Goal: Find specific page/section: Find specific page/section

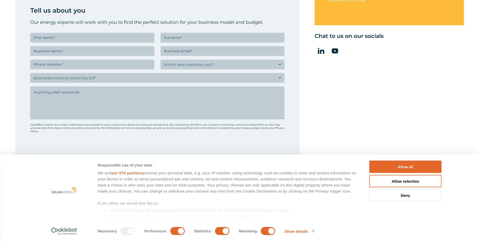
scroll to position [328, 0]
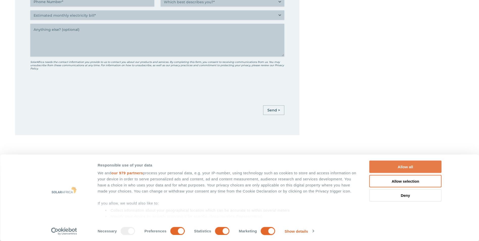
click at [397, 167] on button "Allow all" at bounding box center [406, 167] width 72 height 12
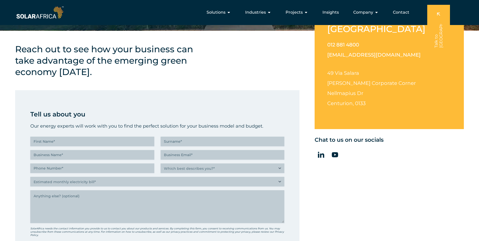
scroll to position [0, 0]
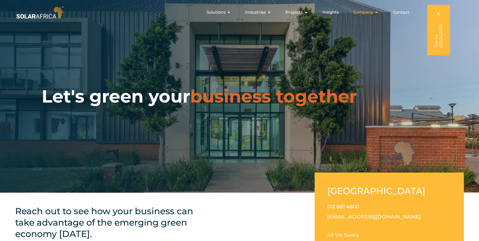
click at [369, 13] on span "Company" at bounding box center [363, 12] width 20 height 6
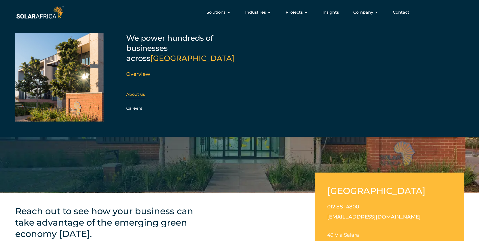
click at [133, 92] on link "About us" at bounding box center [135, 94] width 19 height 5
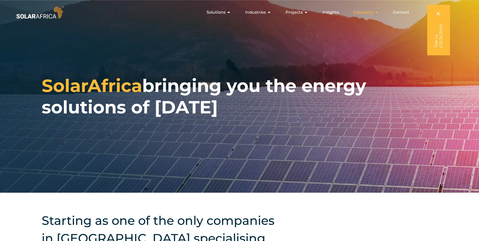
click at [379, 13] on div "Company Close Company Open Company" at bounding box center [365, 12] width 33 height 10
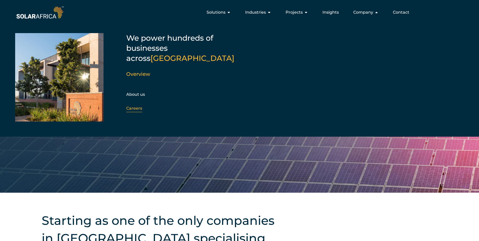
click at [135, 106] on link "Careers" at bounding box center [134, 108] width 16 height 5
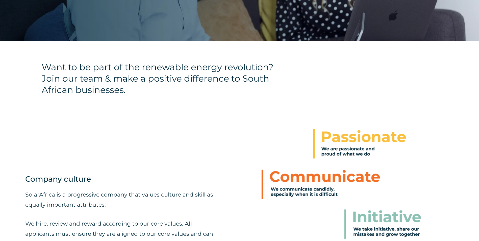
scroll to position [253, 0]
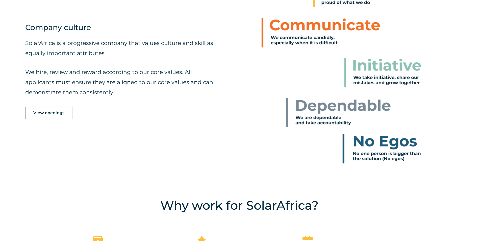
click at [52, 113] on span "View openings" at bounding box center [48, 113] width 31 height 4
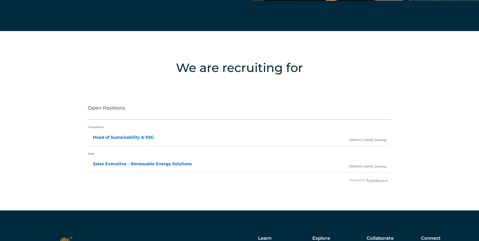
scroll to position [1036, 0]
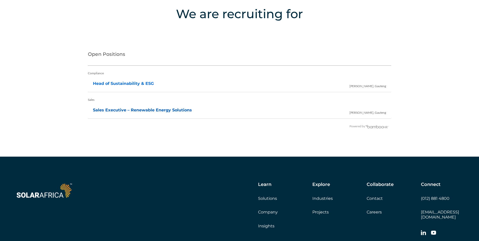
click at [123, 110] on link "Sales Executive – Renewable Energy Solutions" at bounding box center [142, 110] width 99 height 5
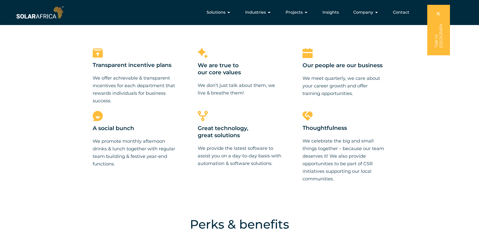
scroll to position [404, 0]
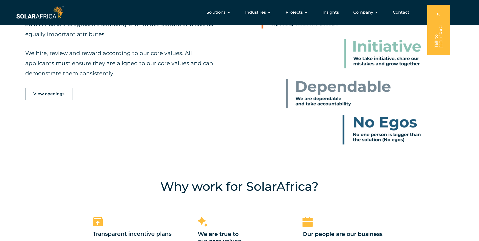
scroll to position [303, 0]
